Goal: Task Accomplishment & Management: Manage account settings

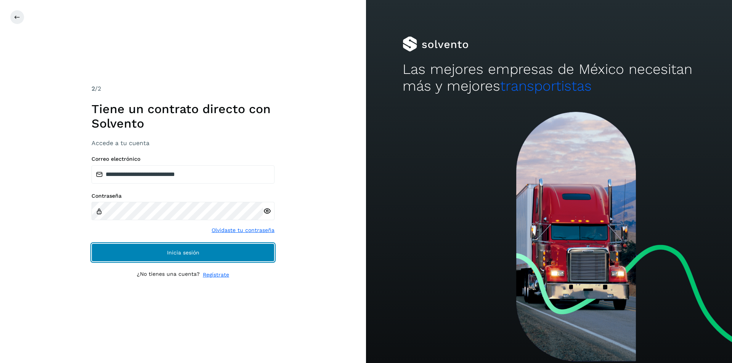
click at [192, 259] on button "Inicia sesión" at bounding box center [182, 253] width 183 height 18
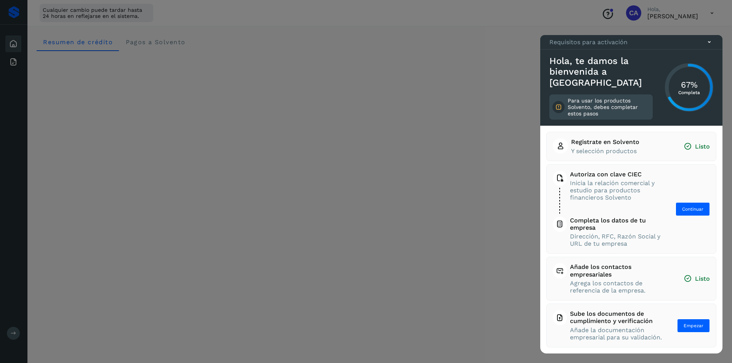
click at [706, 46] on icon at bounding box center [709, 42] width 8 height 8
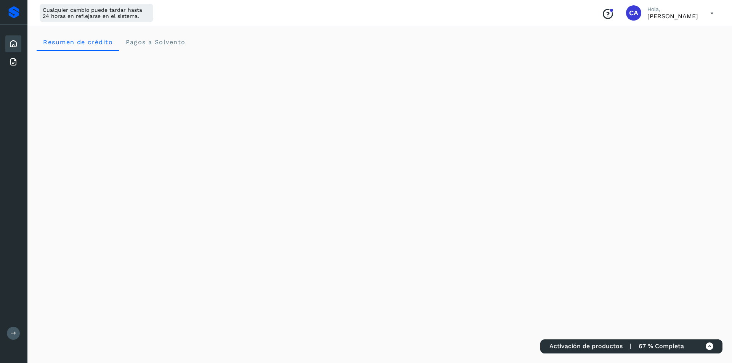
click at [706, 349] on icon at bounding box center [710, 347] width 8 height 8
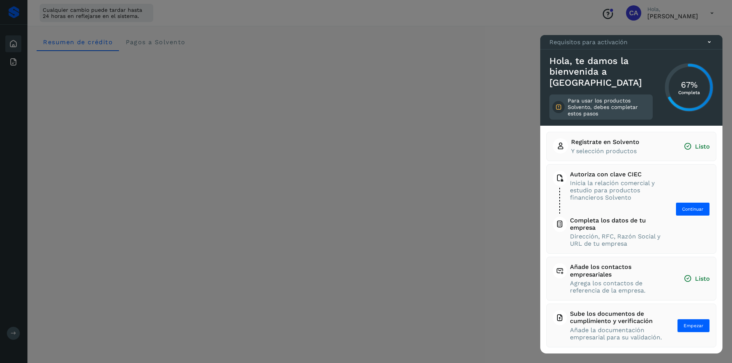
click at [368, 165] on div at bounding box center [366, 181] width 732 height 363
click at [710, 46] on icon at bounding box center [709, 42] width 8 height 8
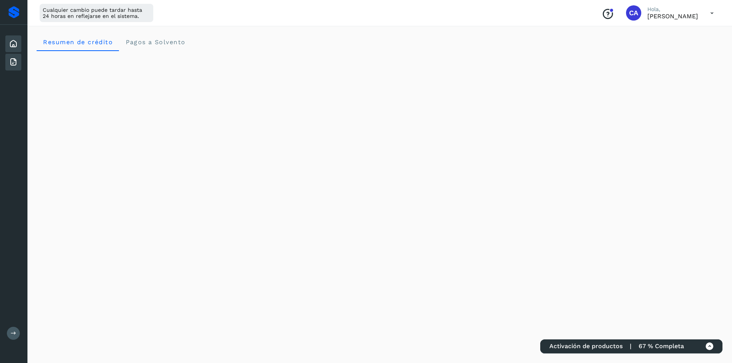
click at [10, 63] on icon at bounding box center [13, 62] width 9 height 9
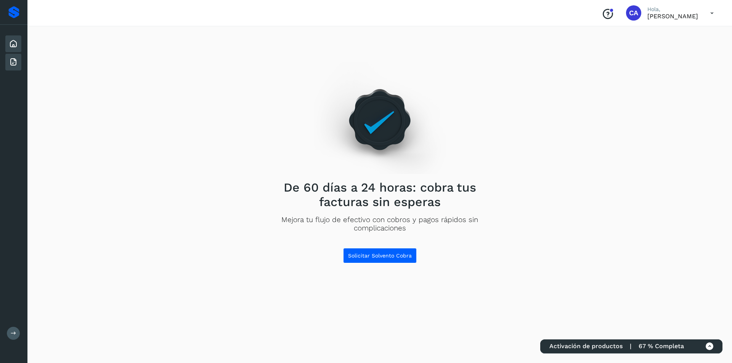
click at [12, 48] on icon at bounding box center [13, 43] width 9 height 9
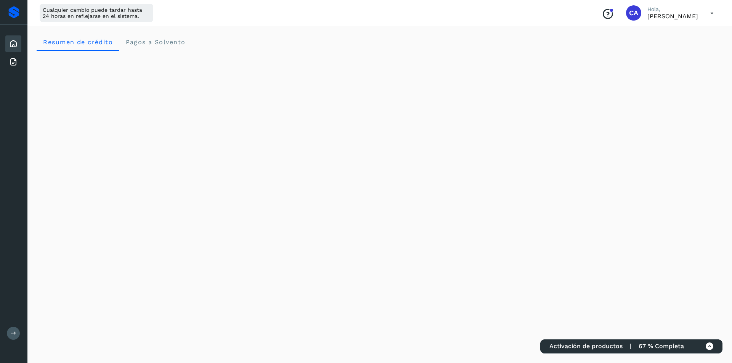
click at [709, 14] on icon at bounding box center [712, 13] width 16 height 16
click at [673, 58] on div "Documentación Cerrar sesión" at bounding box center [674, 42] width 91 height 42
click at [678, 22] on div "Cualquier cambio puede tardar hasta 24 horas en reflejarse en el sistema. Conoc…" at bounding box center [379, 13] width 704 height 26
click at [674, 9] on p "Hola," at bounding box center [672, 9] width 51 height 6
click at [673, 16] on p "[PERSON_NAME]" at bounding box center [672, 16] width 51 height 7
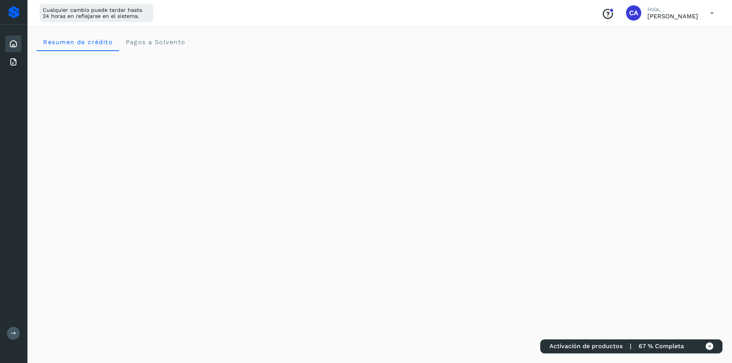
click at [705, 11] on icon at bounding box center [712, 13] width 16 height 16
click at [697, 47] on div "Cerrar sesión" at bounding box center [674, 49] width 91 height 14
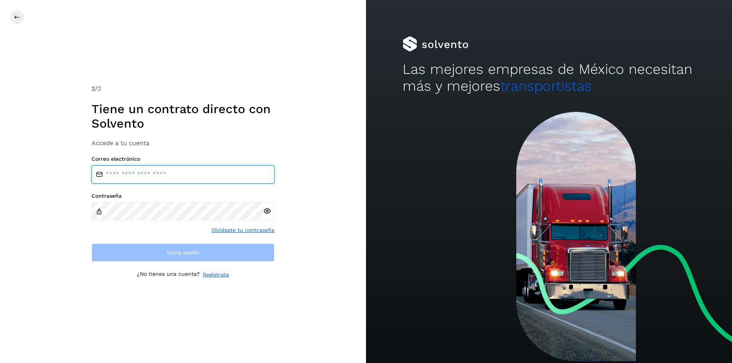
type input "**********"
